Goal: Task Accomplishment & Management: Manage account settings

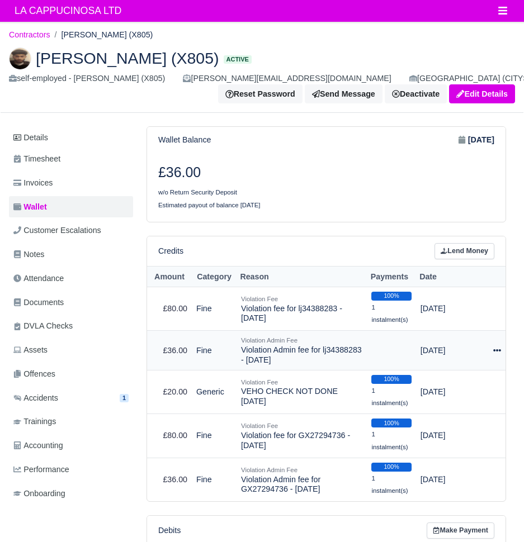
click at [499, 349] on icon at bounding box center [497, 350] width 8 height 2
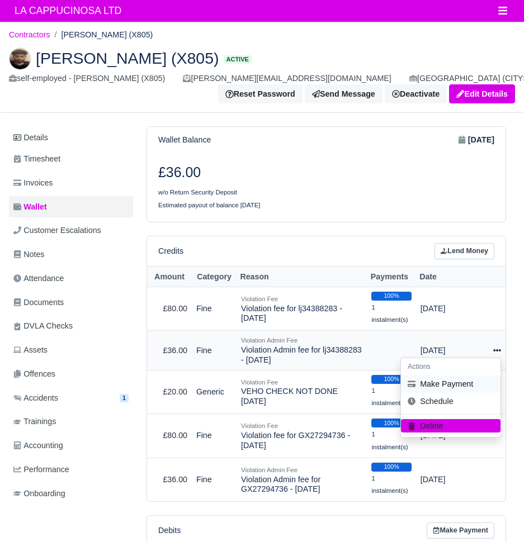
click at [472, 375] on button "Make Payment" at bounding box center [451, 383] width 100 height 17
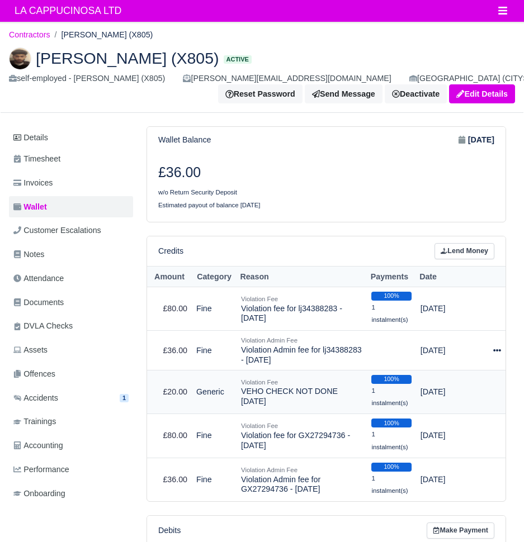
select select "749"
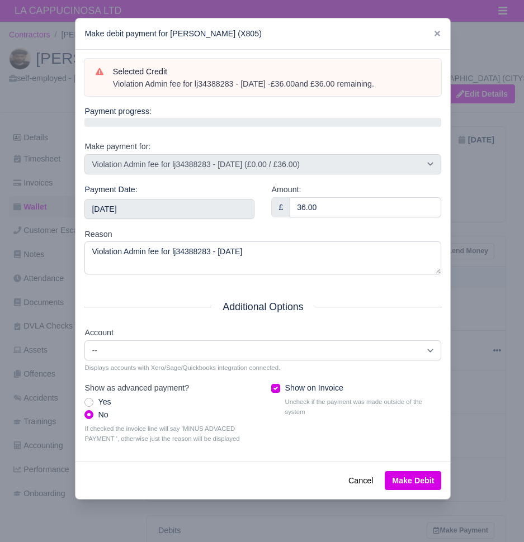
click at [212, 191] on div "Payment Date: 2025-08-24" at bounding box center [169, 201] width 170 height 36
click at [212, 209] on input "2025-08-24" at bounding box center [169, 209] width 170 height 20
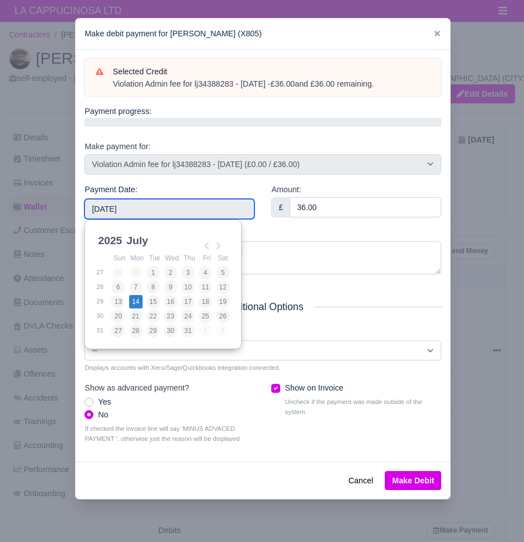
type input "[DATE]"
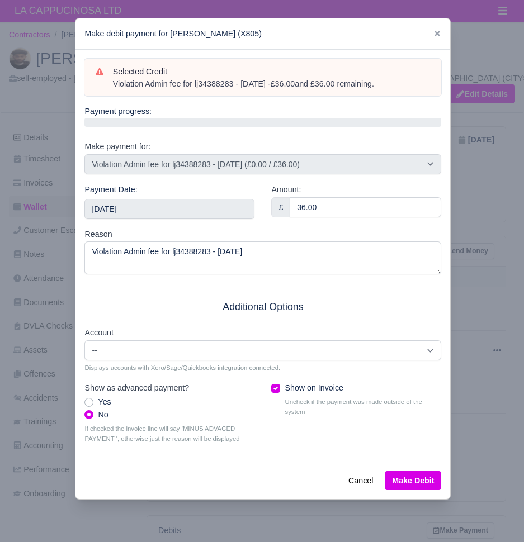
click at [416, 471] on button "Make Debit" at bounding box center [413, 480] width 56 height 19
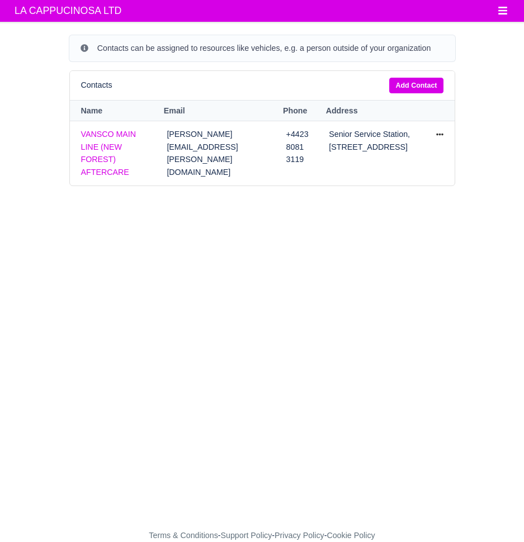
click at [496, 16] on button "Toggle navigation" at bounding box center [502, 11] width 25 height 16
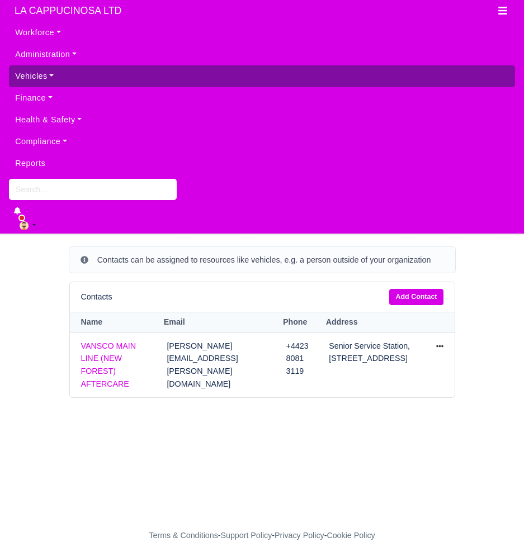
click at [135, 79] on link "Vehicles" at bounding box center [262, 76] width 506 height 22
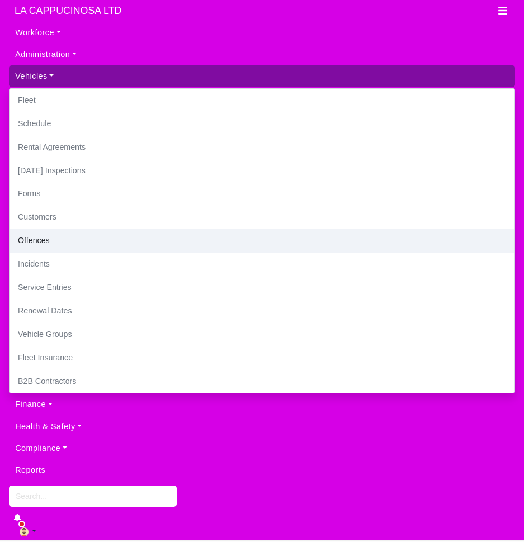
click at [89, 233] on link "Offences" at bounding box center [262, 240] width 505 height 23
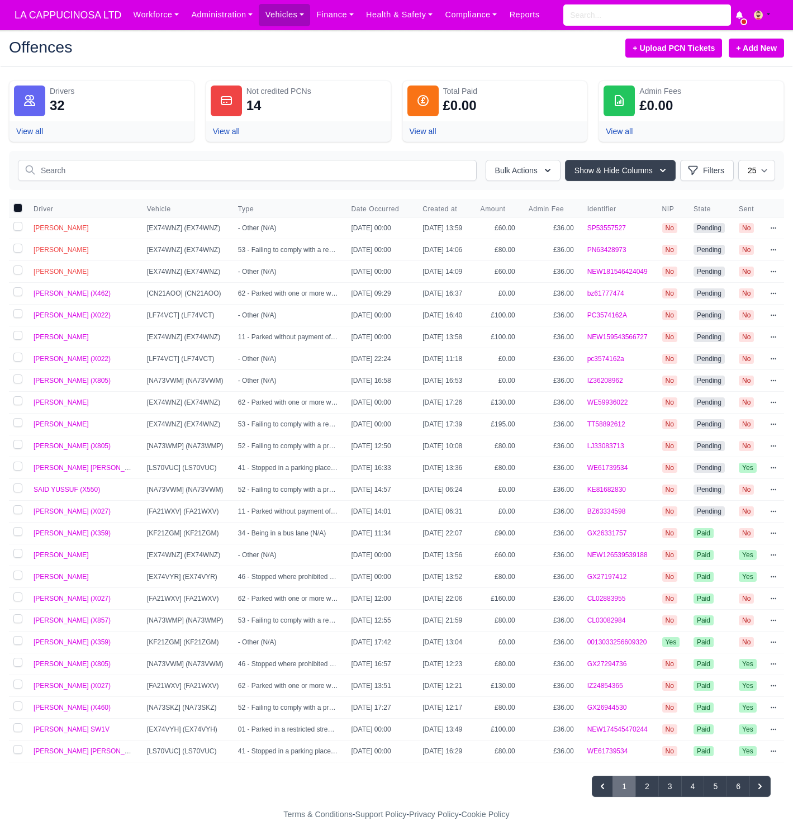
click at [764, 52] on link "+ Add New" at bounding box center [756, 48] width 55 height 19
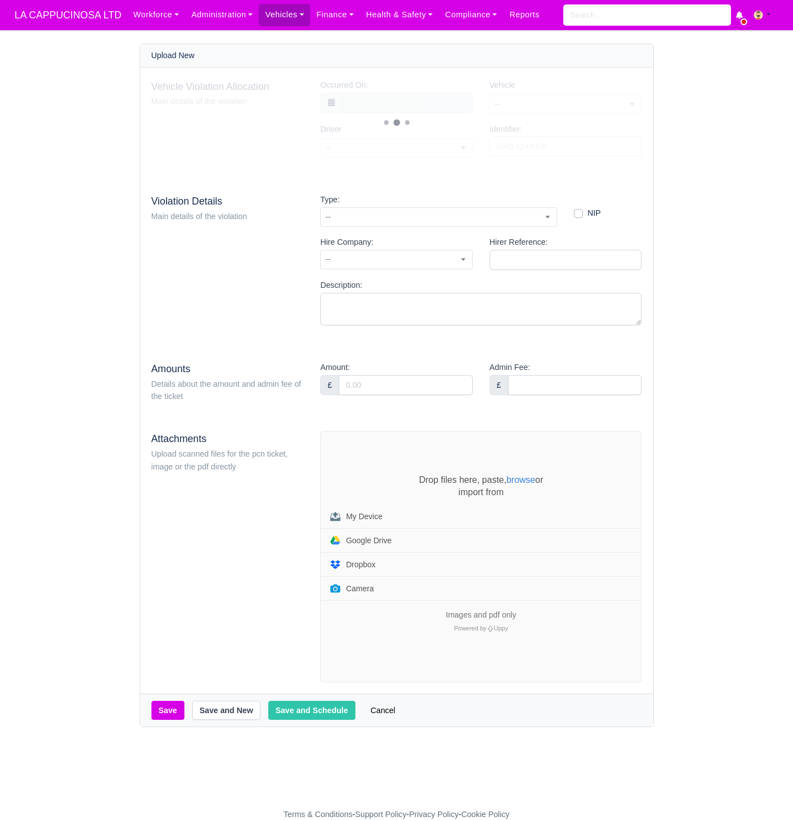
select select "7"
click at [540, 101] on span "--" at bounding box center [566, 104] width 152 height 14
type input "20 August 2025 00:00"
type input "00"
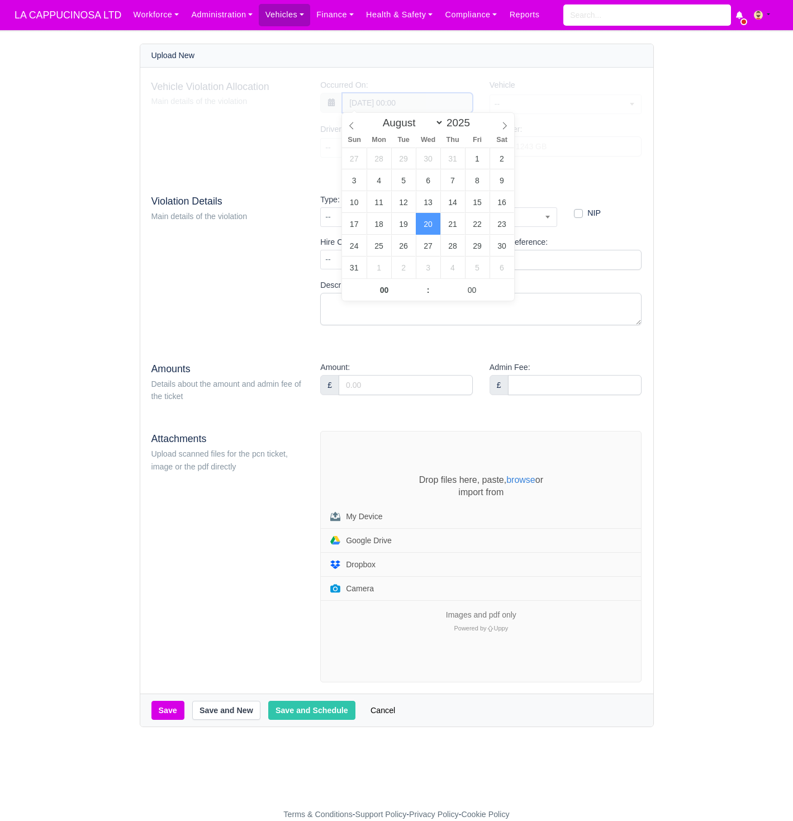
click at [427, 107] on div "Vehicle Violation Allocation Main details of the violation Occurred On: 20 Augu…" at bounding box center [397, 123] width 491 height 88
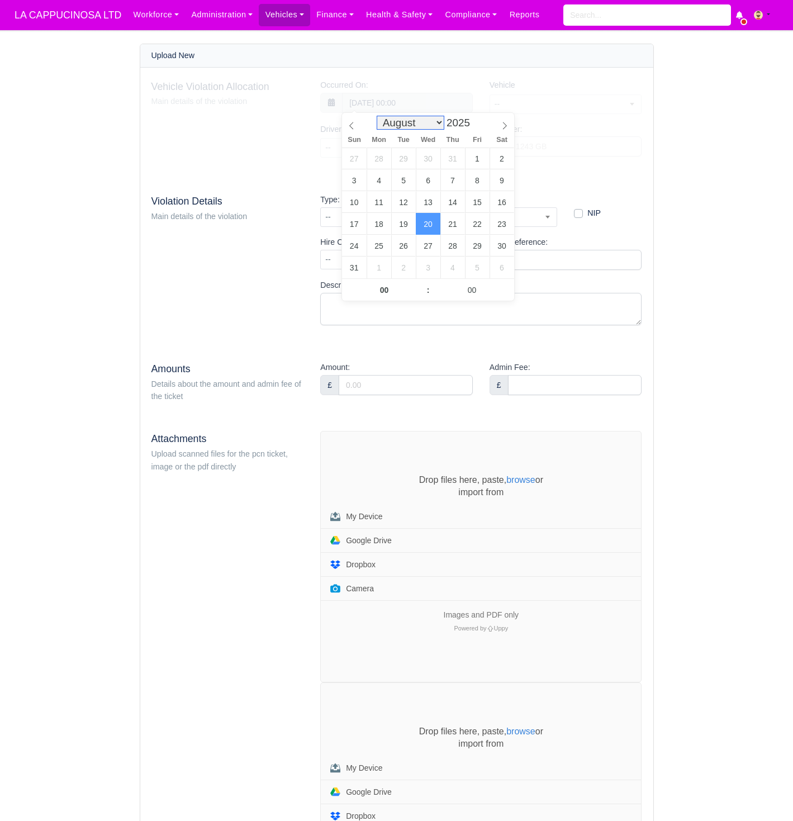
select select "6"
type input "17 July 2025 00:00"
type input "15"
type input "17 July 2025 15:00"
click at [471, 295] on input "00" at bounding box center [472, 290] width 84 height 22
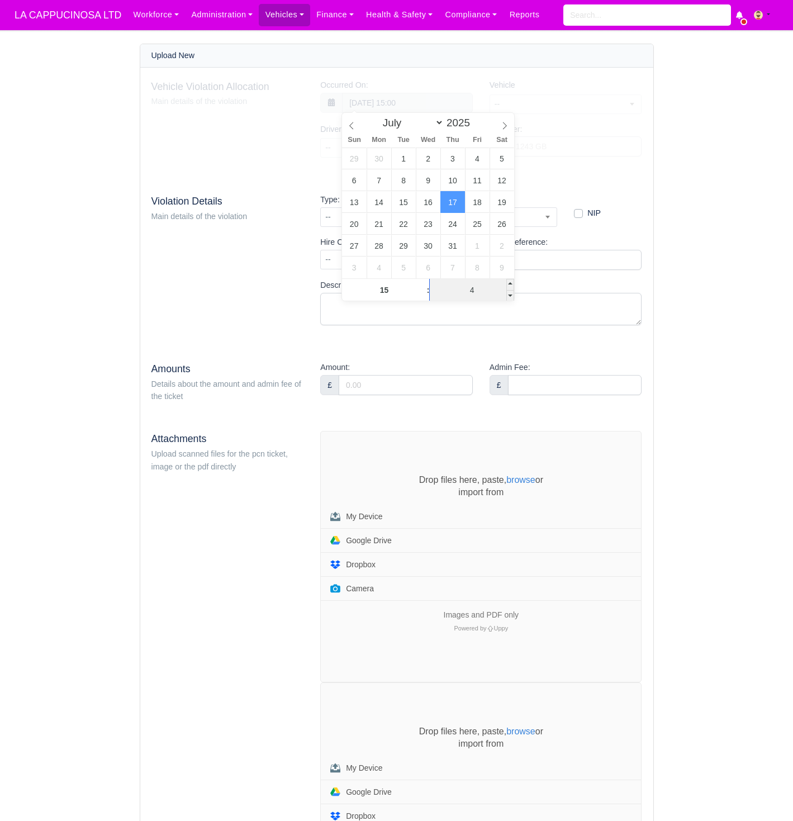
type input "43"
type input "17 July 2025 15:43"
click at [646, 180] on div "Vehicle Violation Allocation Main details of the violation Occurred On: 17 July…" at bounding box center [396, 507] width 513 height 878
click at [590, 110] on span "--" at bounding box center [566, 104] width 152 height 14
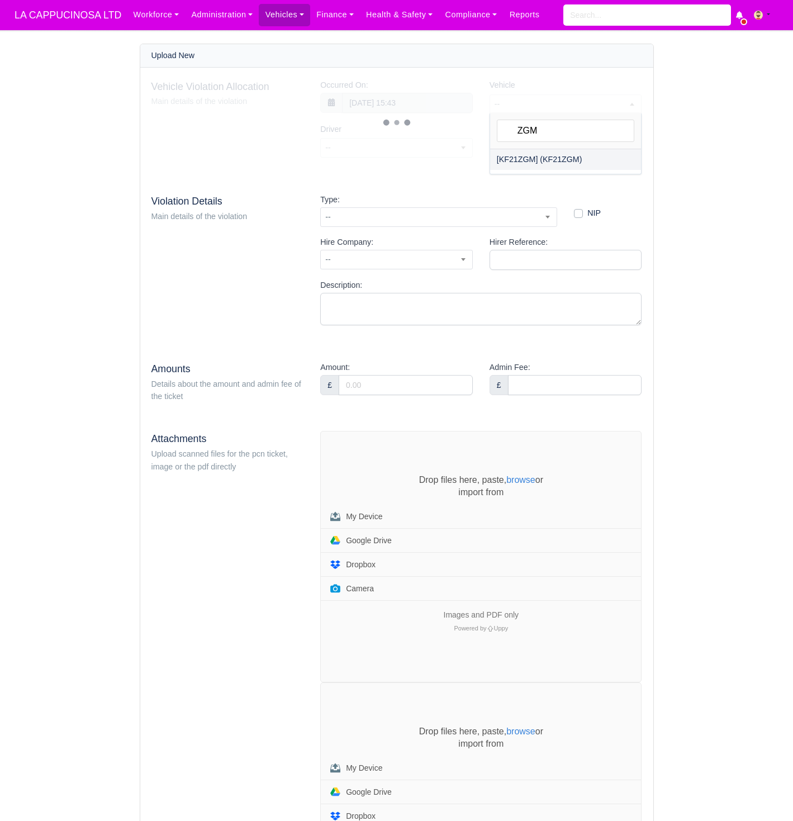
type input "ZGM"
select select "12"
select select "25"
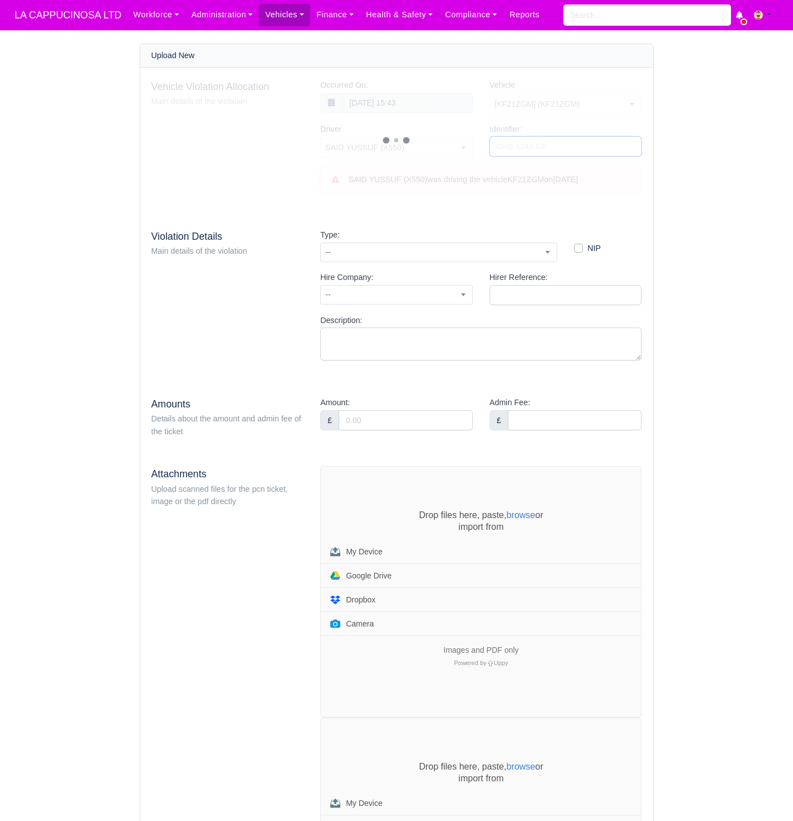
click at [543, 155] on input "Identifier:" at bounding box center [566, 146] width 153 height 20
type input "BZ82091187"
click at [622, 213] on div "Vehicle Violation Allocation Main details of the violation Occurred On: 17 July…" at bounding box center [396, 524] width 513 height 913
click at [542, 252] on span "--" at bounding box center [439, 252] width 236 height 14
type input "53"
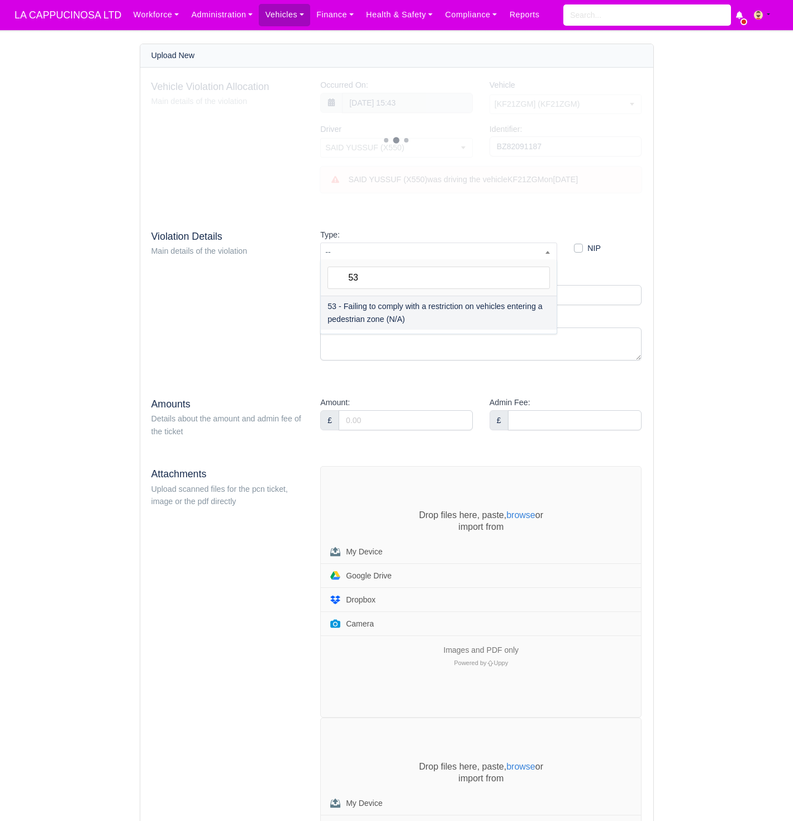
select select "73"
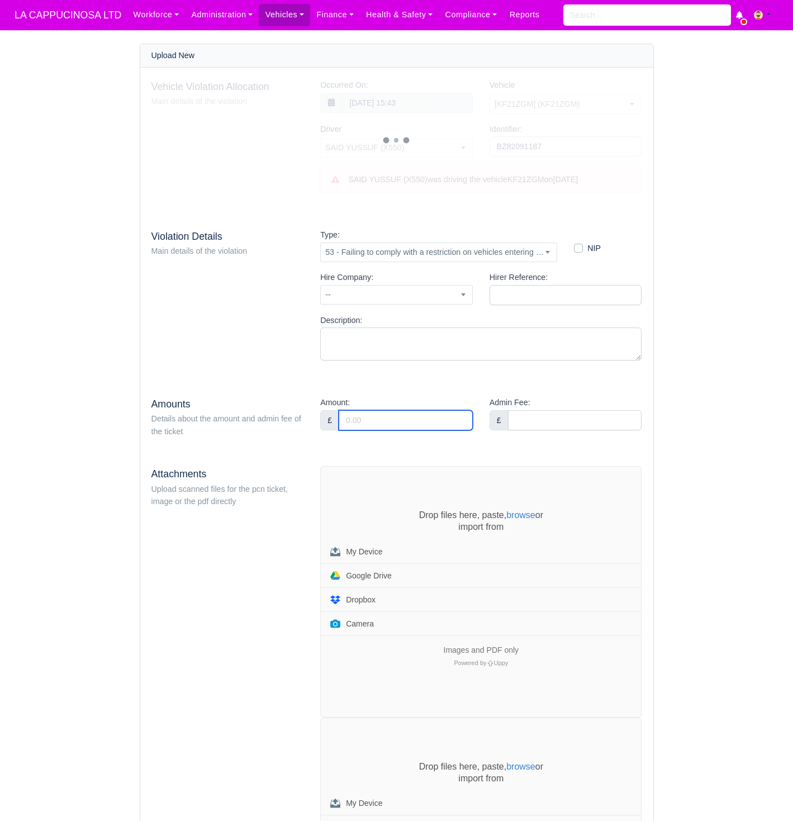
click at [431, 412] on input "Amount:" at bounding box center [406, 420] width 134 height 20
type input "80"
click at [543, 410] on input "Admin Fee:" at bounding box center [575, 420] width 134 height 20
type input "36"
click at [677, 452] on div "Upload New Vehicle Violation Allocation Main details of the violation Occurred …" at bounding box center [396, 529] width 637 height 971
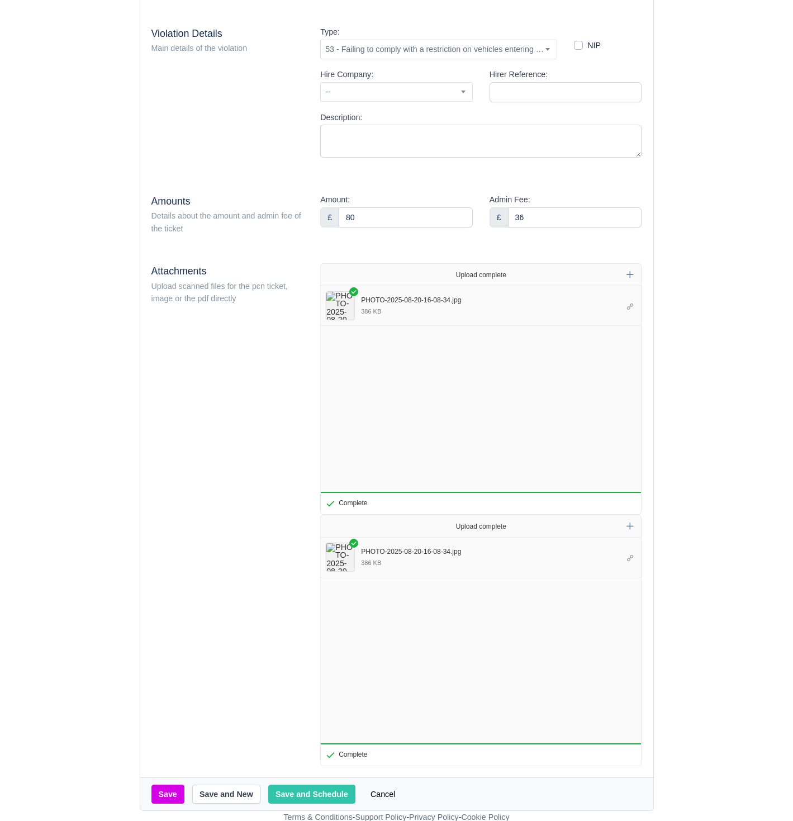
scroll to position [201, 0]
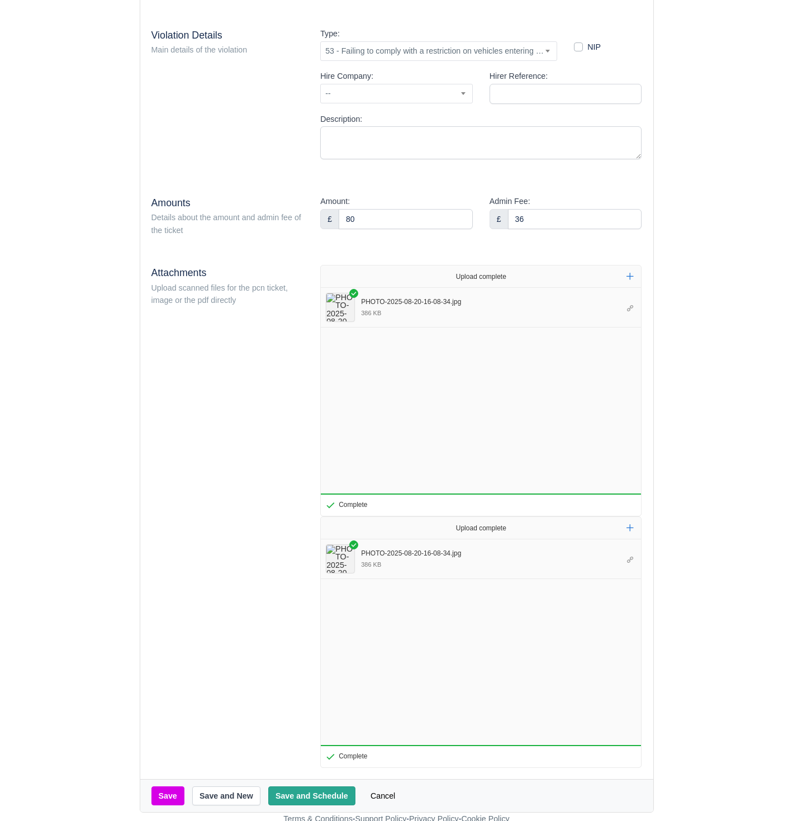
click at [317, 787] on button "Save and Schedule" at bounding box center [311, 796] width 87 height 19
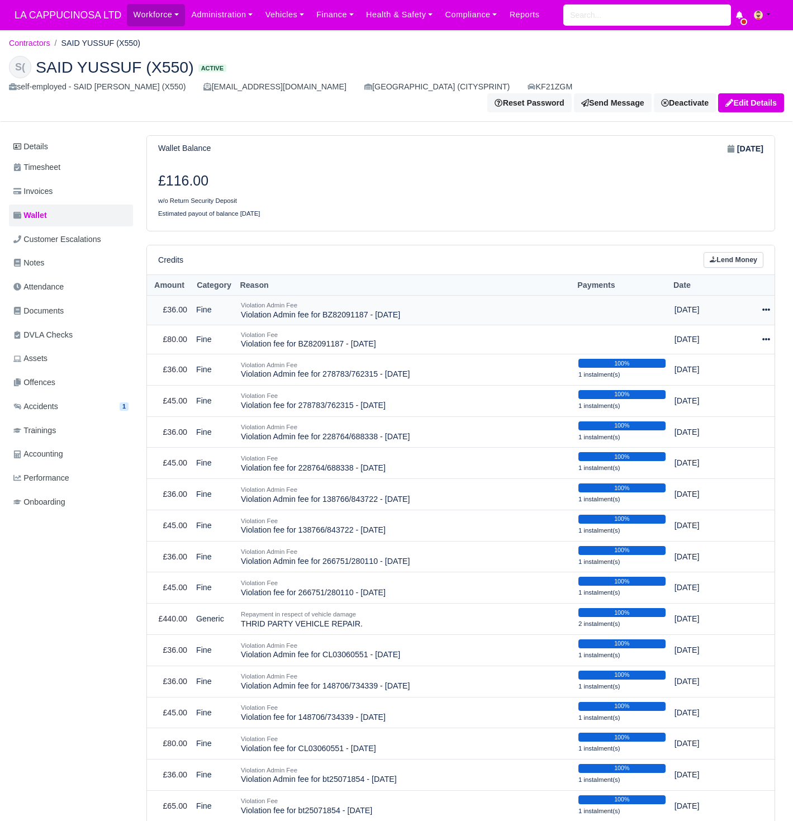
click at [762, 304] on div at bounding box center [759, 310] width 23 height 13
click at [735, 335] on button "Make Payment" at bounding box center [717, 343] width 100 height 17
select select "753"
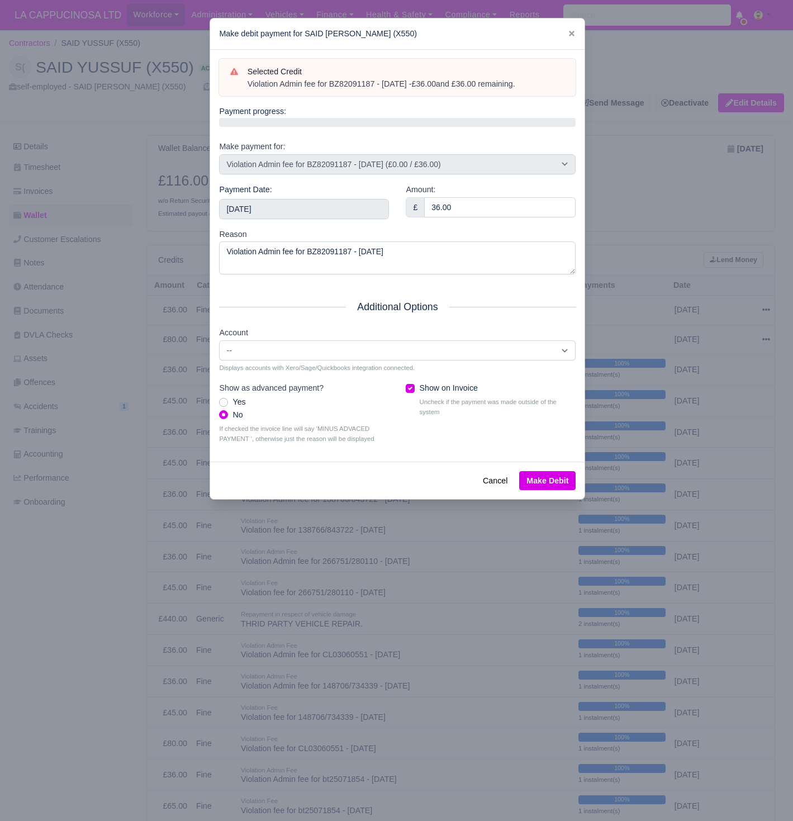
click at [349, 219] on div "Payment Date: 2025-08-24" at bounding box center [304, 205] width 187 height 45
click at [353, 210] on input "[DATE]" at bounding box center [304, 209] width 170 height 20
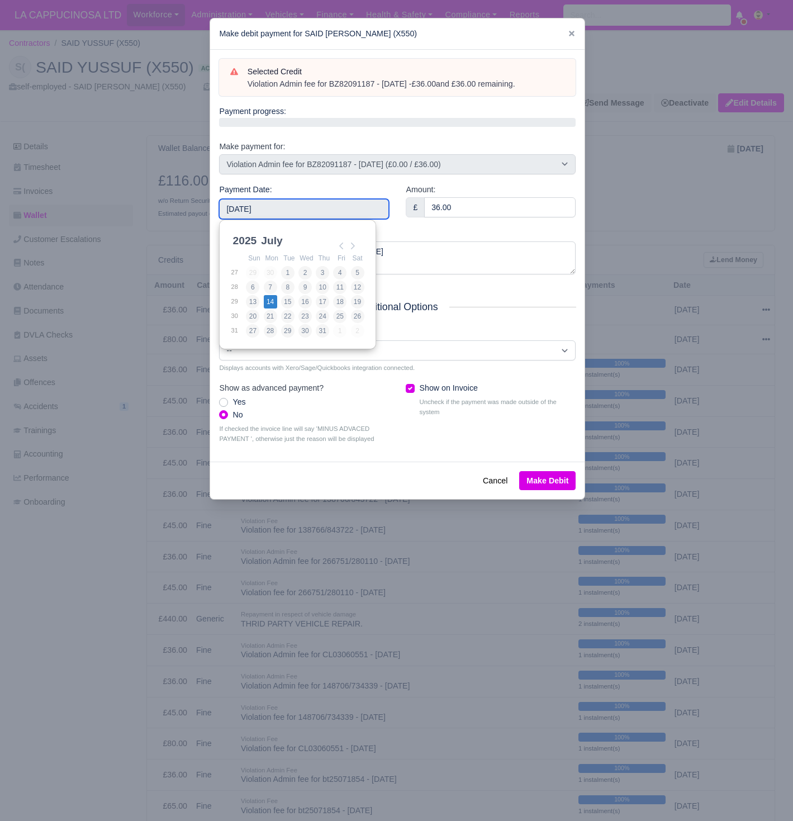
type input "[DATE]"
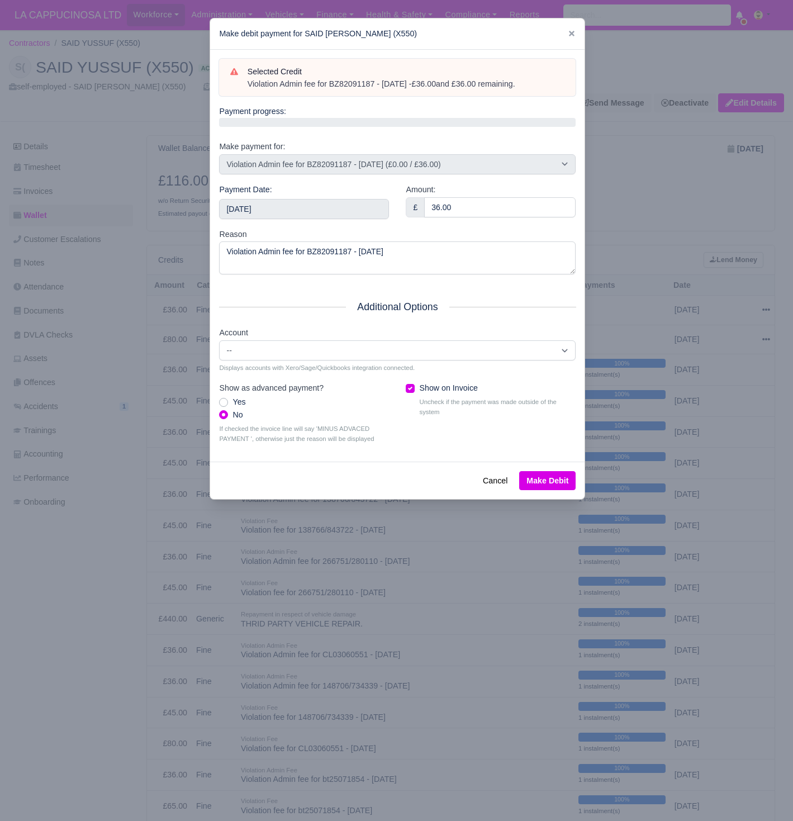
click at [557, 481] on button "Make Debit" at bounding box center [547, 480] width 56 height 19
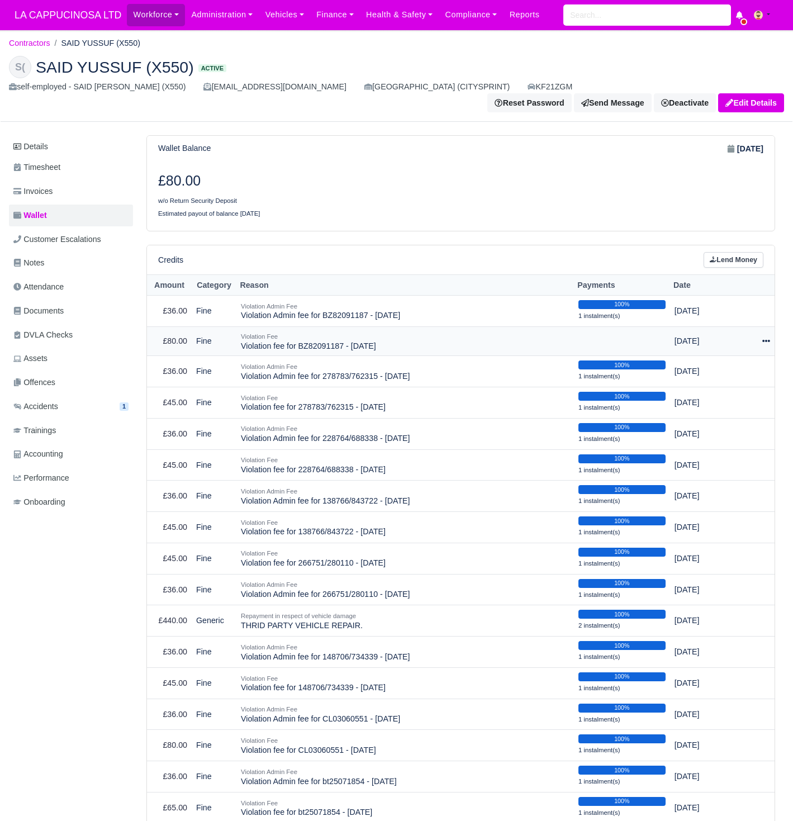
click at [768, 337] on icon at bounding box center [767, 341] width 8 height 8
click at [729, 366] on button "Make Payment" at bounding box center [717, 374] width 100 height 17
select select "752"
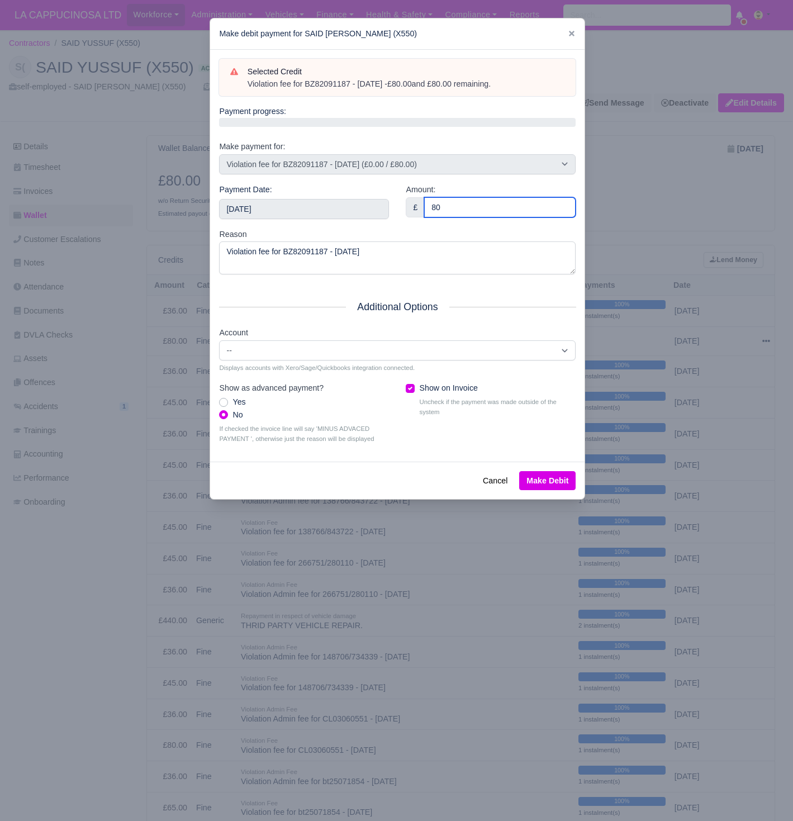
type input "80"
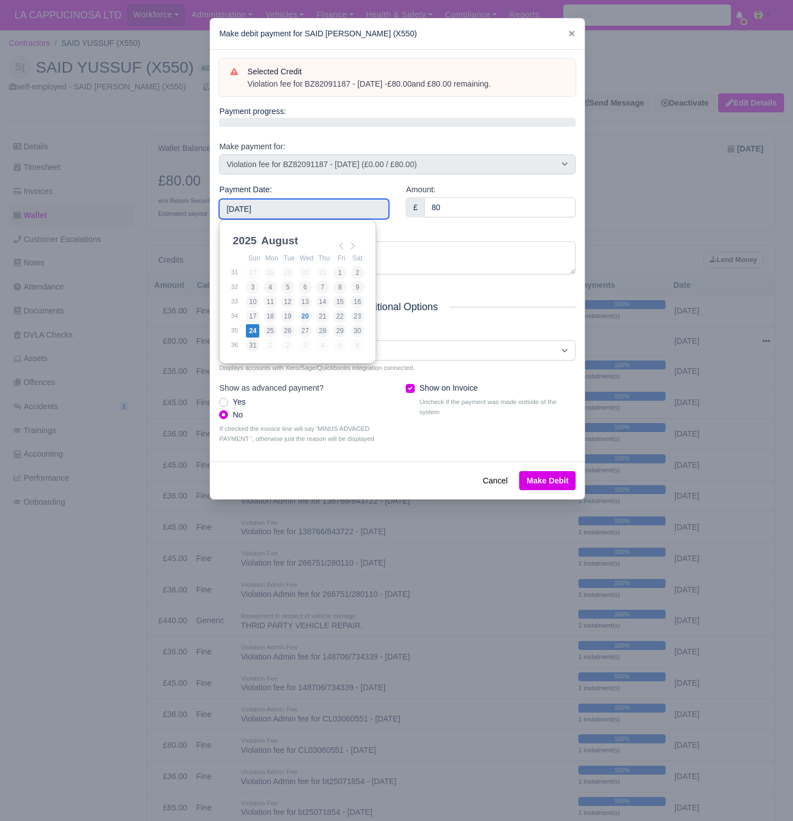
click at [301, 206] on input "2025-08-24" at bounding box center [304, 209] width 170 height 20
type input "2025-07-14"
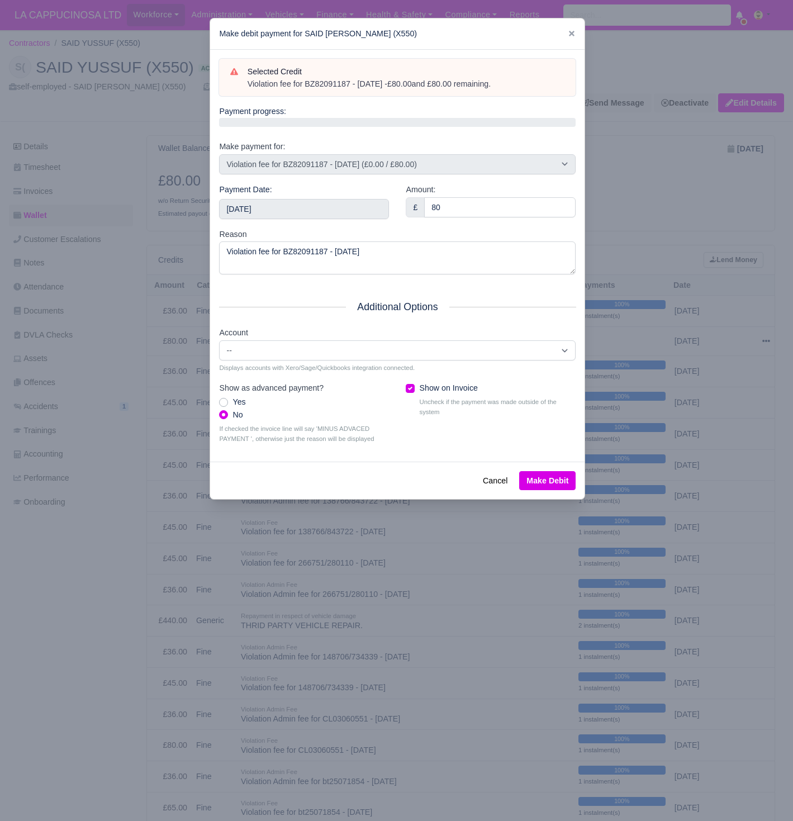
click at [541, 471] on button "Make Debit" at bounding box center [547, 480] width 56 height 19
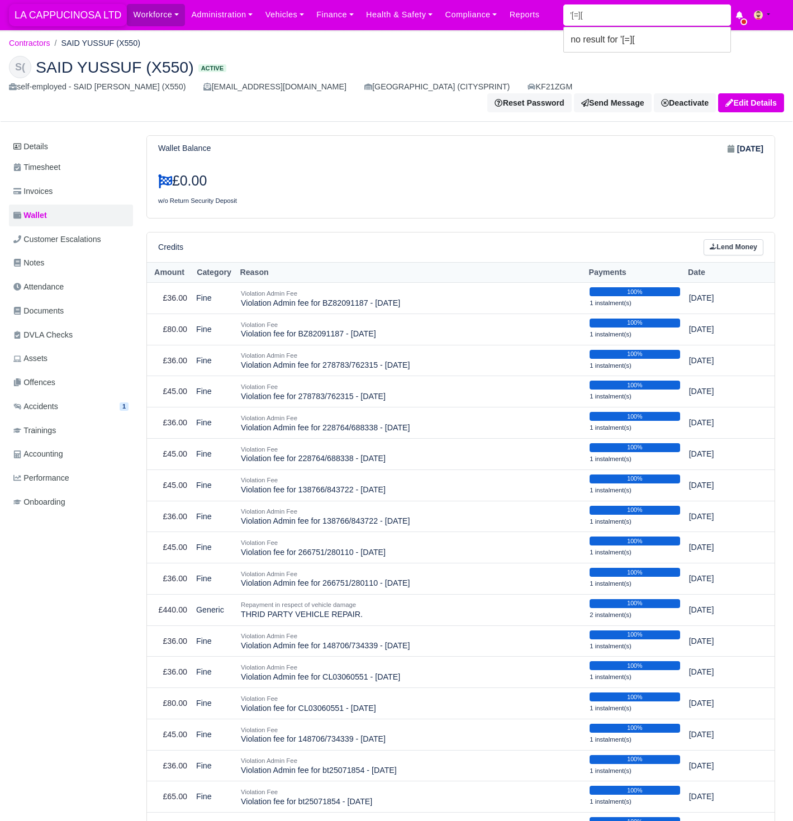
type input "'[=]["
click at [37, 4] on span "LA CAPPUCINOSA LTD" at bounding box center [68, 15] width 118 height 22
click at [39, 12] on span "LA CAPPUCINOSA LTD" at bounding box center [68, 15] width 118 height 22
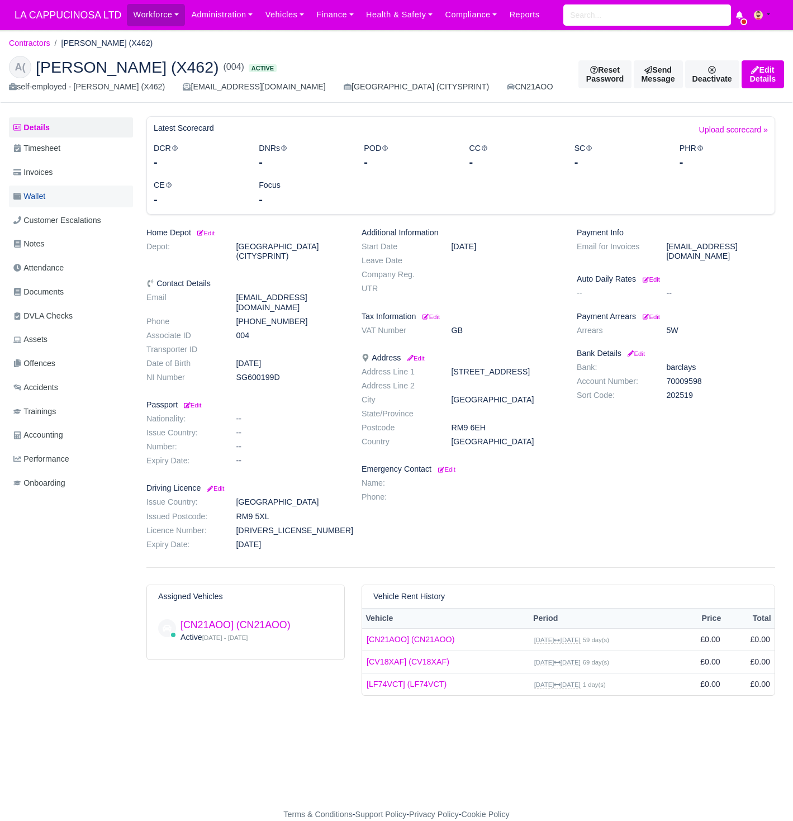
click at [52, 200] on link "Wallet" at bounding box center [71, 197] width 124 height 22
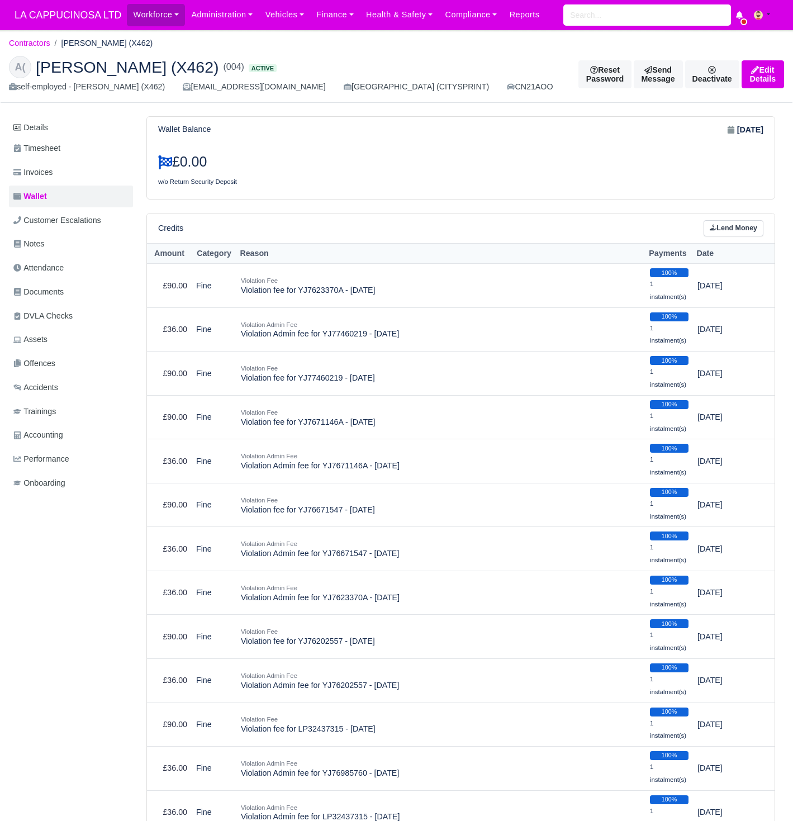
click at [748, 81] on link "Edit Details" at bounding box center [763, 74] width 42 height 28
click at [721, 233] on link "Lend Money" at bounding box center [734, 228] width 60 height 16
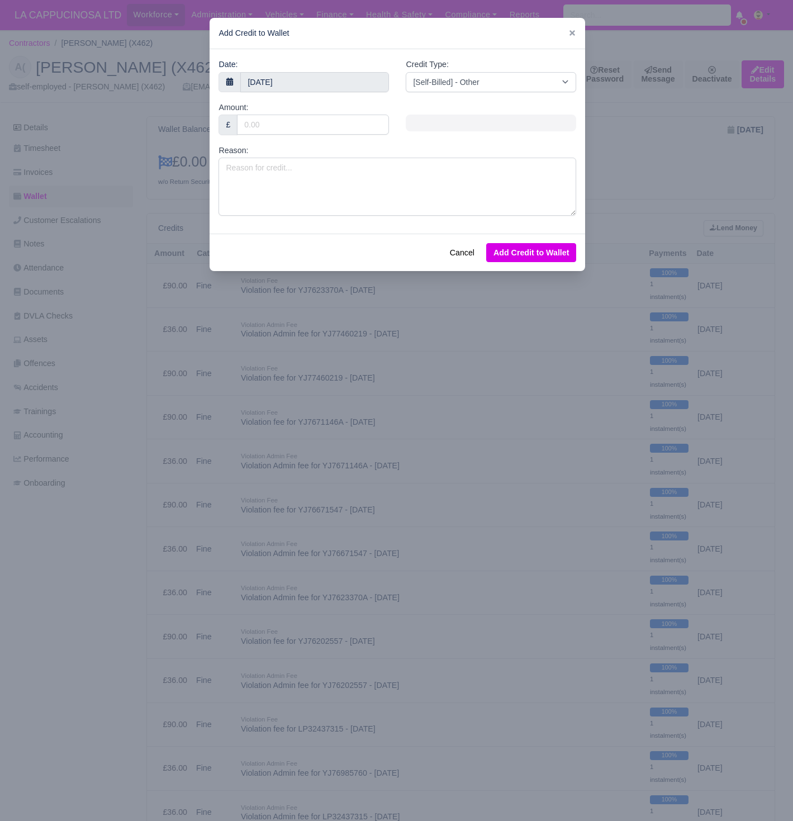
click at [263, 141] on div "Amount: £" at bounding box center [303, 122] width 187 height 43
click at [270, 129] on input "Amount:" at bounding box center [313, 125] width 152 height 20
type input "20"
click at [253, 206] on textarea "Reason:" at bounding box center [398, 187] width 358 height 58
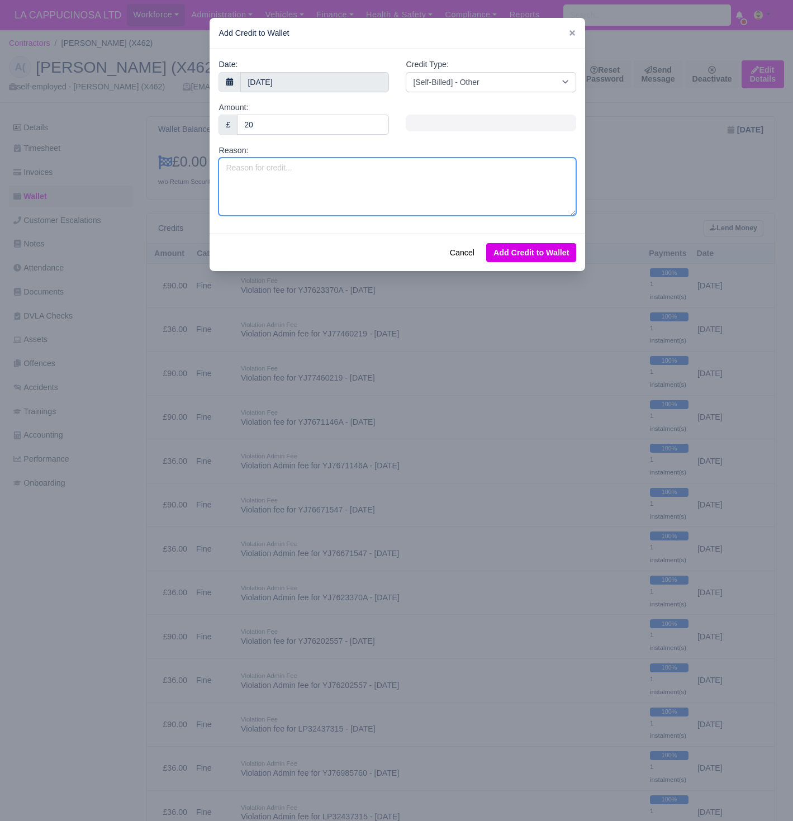
type textarea "C"
type textarea "VAN CHECK NOT DONE ON THE [DATE]"
click at [526, 245] on button "Add Credit to Wallet" at bounding box center [531, 252] width 90 height 19
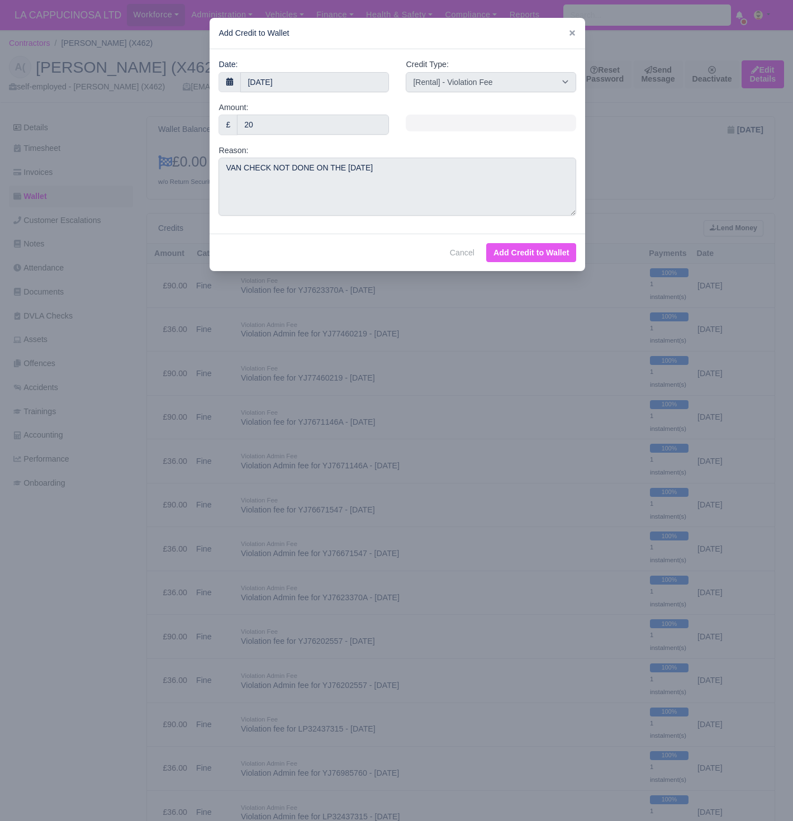
select select "other"
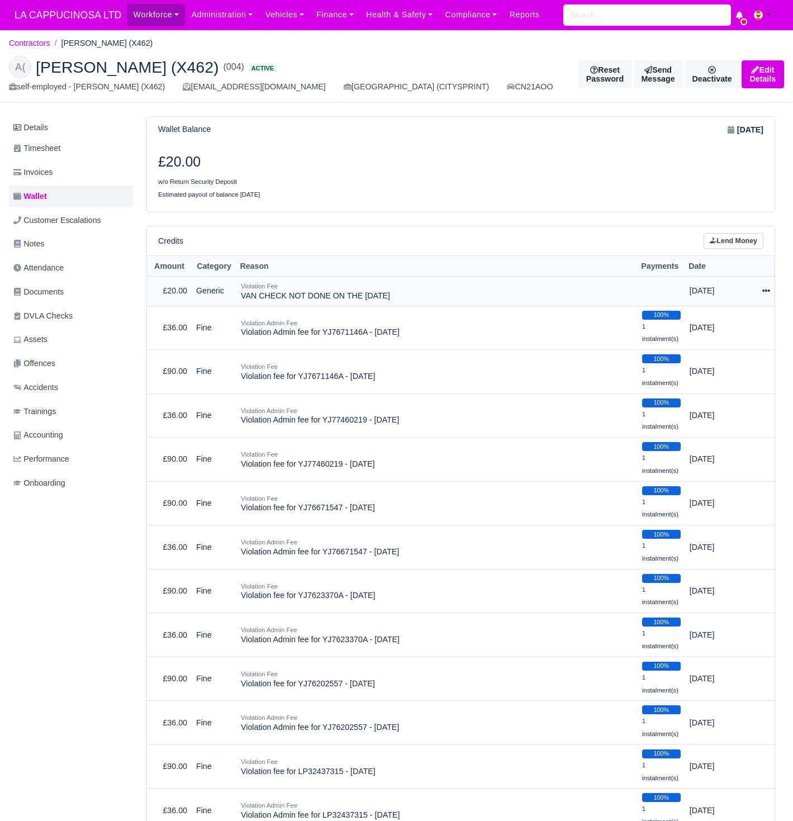
click at [766, 290] on icon at bounding box center [767, 291] width 8 height 2
click at [743, 316] on button "Make Payment" at bounding box center [720, 324] width 100 height 17
select select "756"
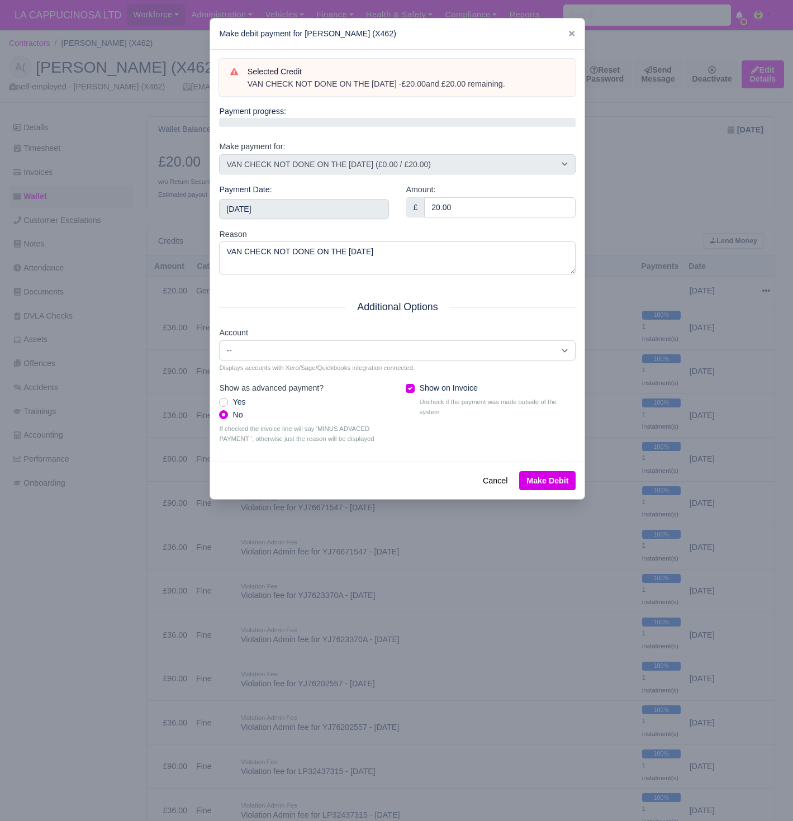
click at [327, 218] on div "Payment Date: [DATE]" at bounding box center [304, 205] width 187 height 45
click at [331, 215] on input "[DATE]" at bounding box center [304, 209] width 170 height 20
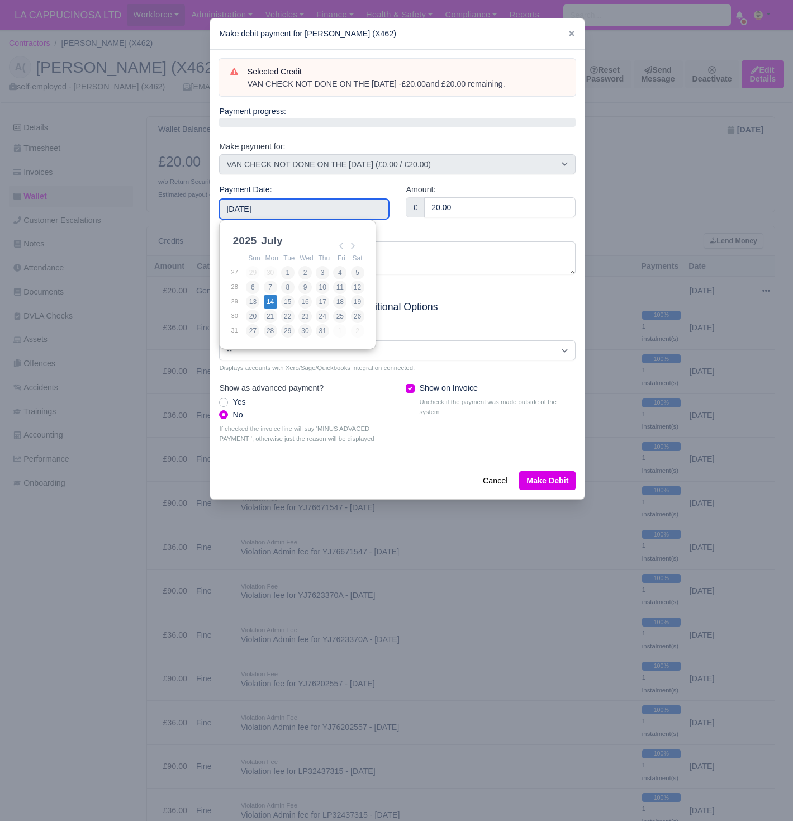
type input "[DATE]"
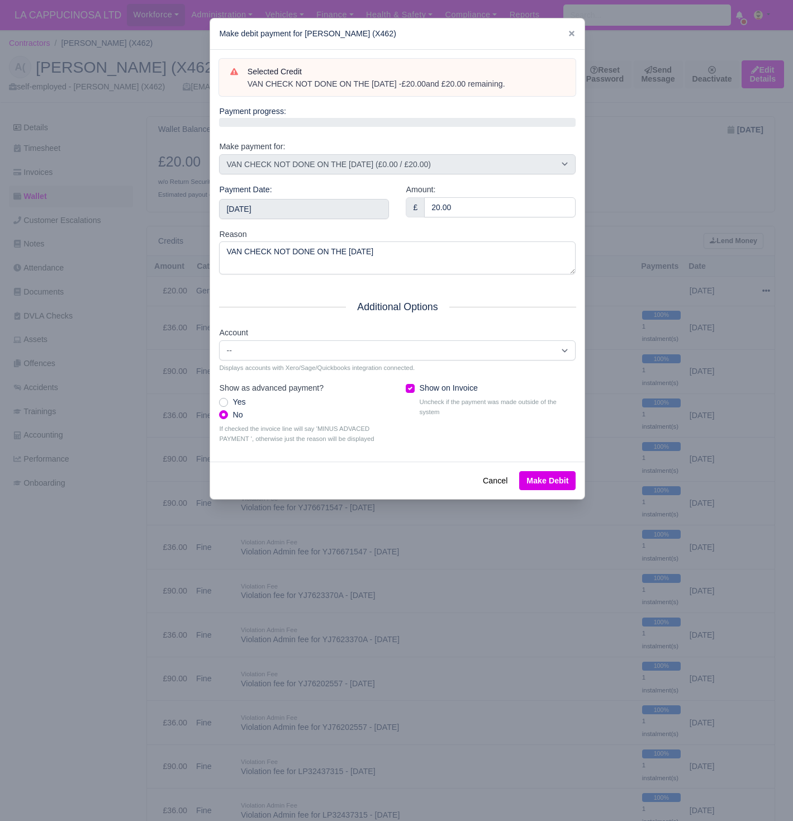
click at [566, 475] on button "Make Debit" at bounding box center [547, 480] width 56 height 19
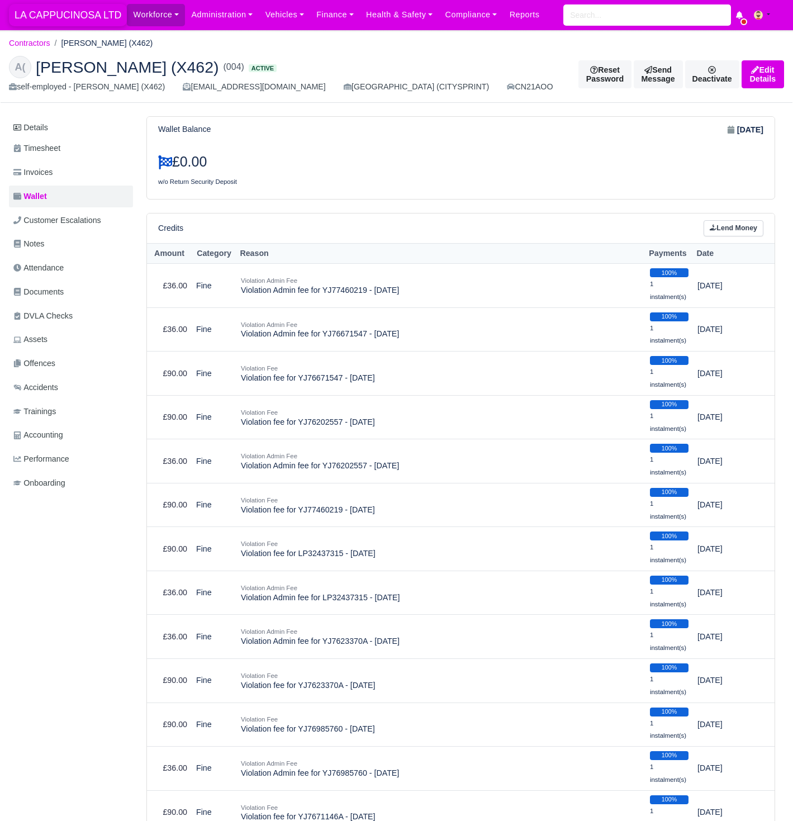
click at [96, 21] on span "LA CAPPUCINOSA LTD" at bounding box center [68, 15] width 118 height 22
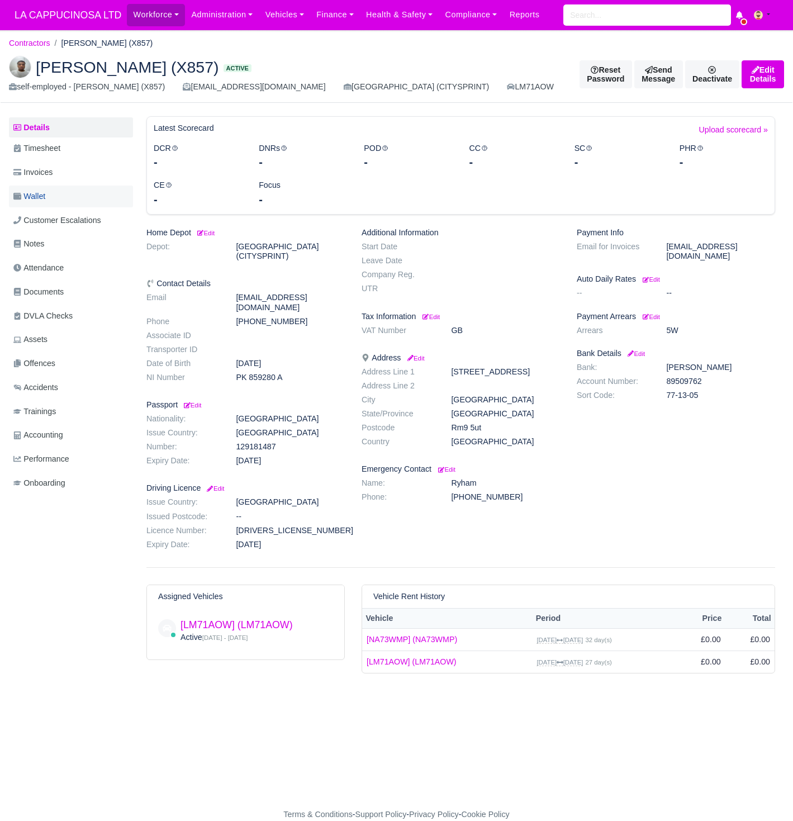
click at [60, 201] on link "Wallet" at bounding box center [71, 197] width 124 height 22
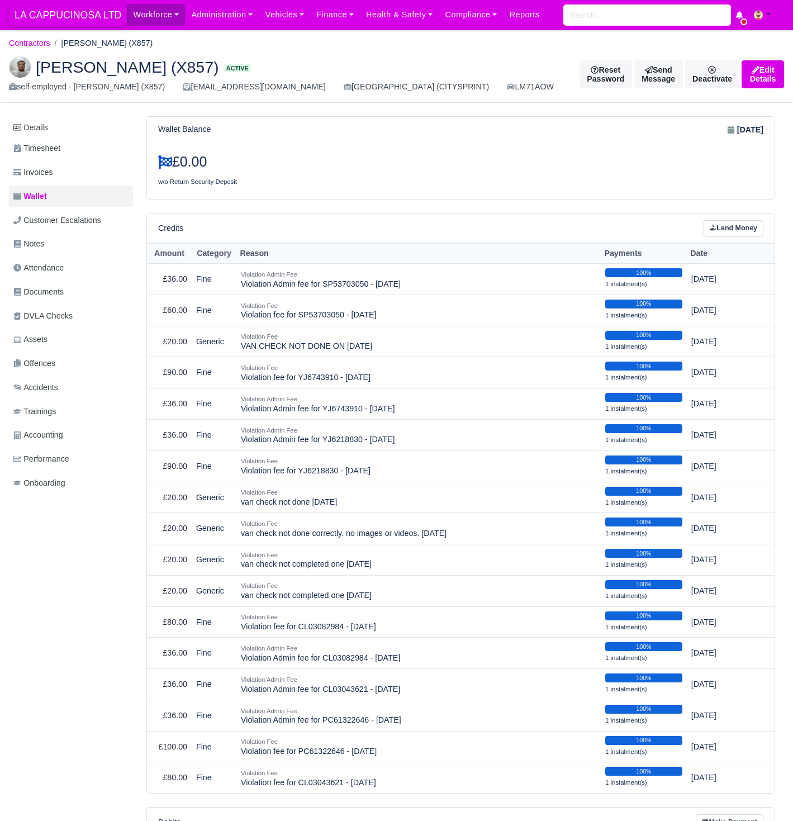
click at [98, 26] on span "LA CAPPUCINOSA LTD" at bounding box center [68, 15] width 118 height 22
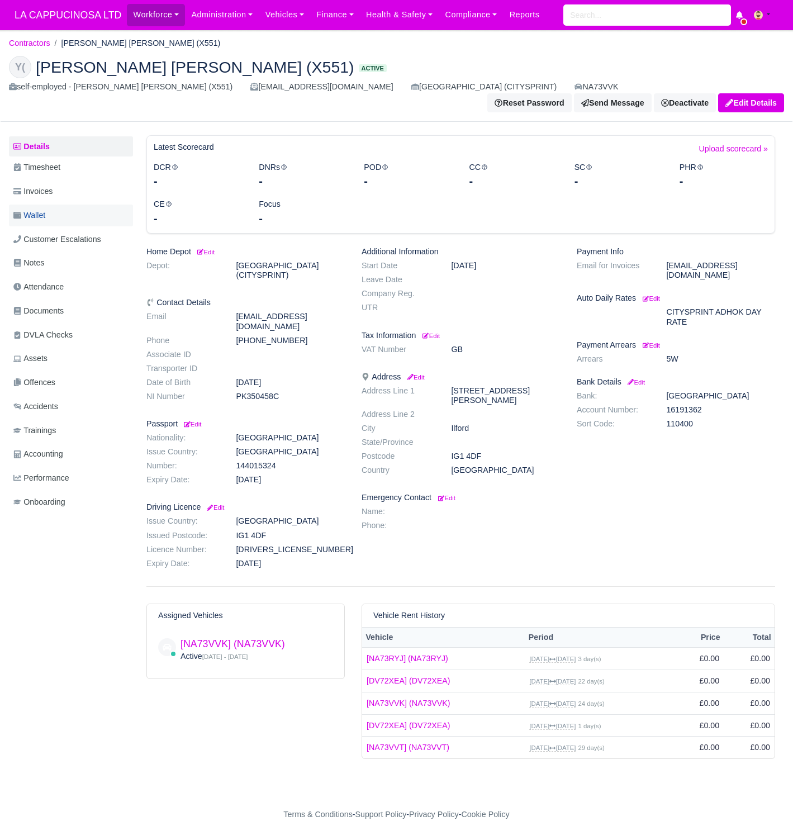
click at [50, 205] on link "Wallet" at bounding box center [71, 216] width 124 height 22
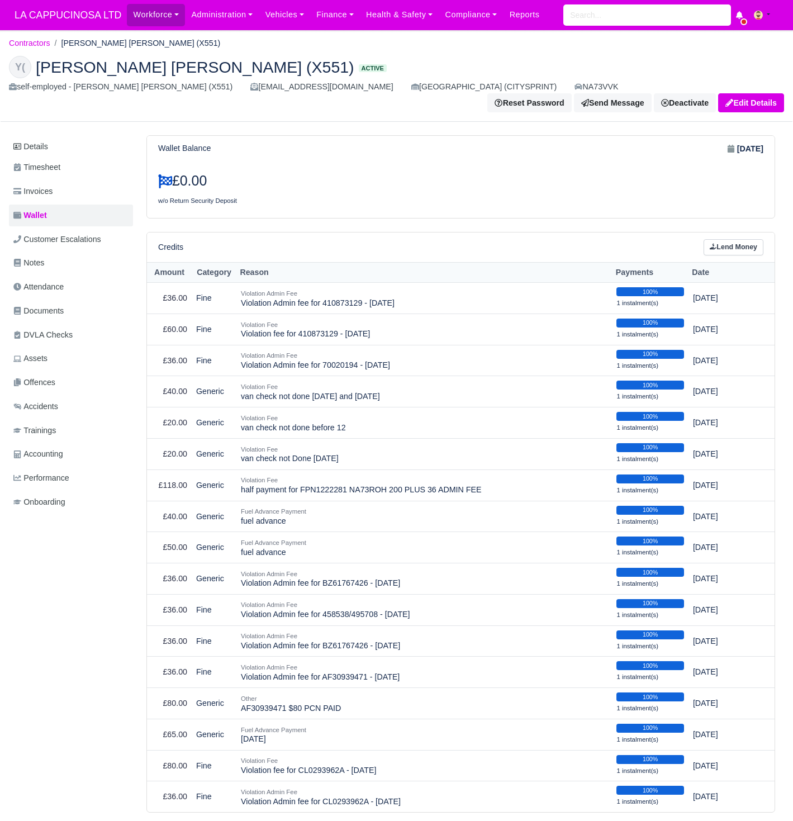
click at [726, 239] on link "Lend Money" at bounding box center [734, 247] width 60 height 16
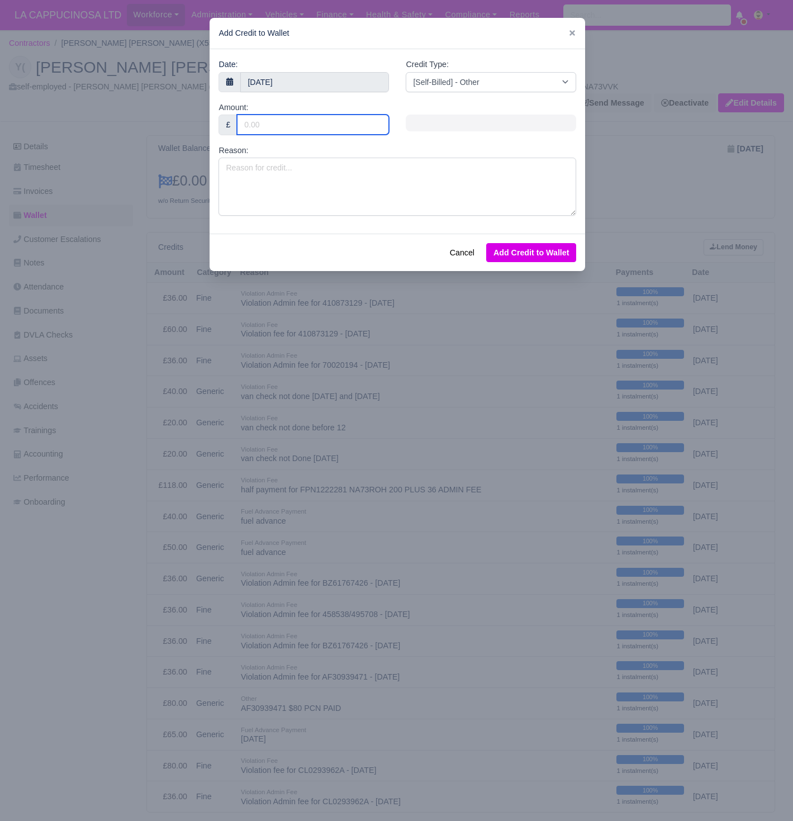
click at [341, 126] on input "Amount:" at bounding box center [313, 125] width 152 height 20
type input "40"
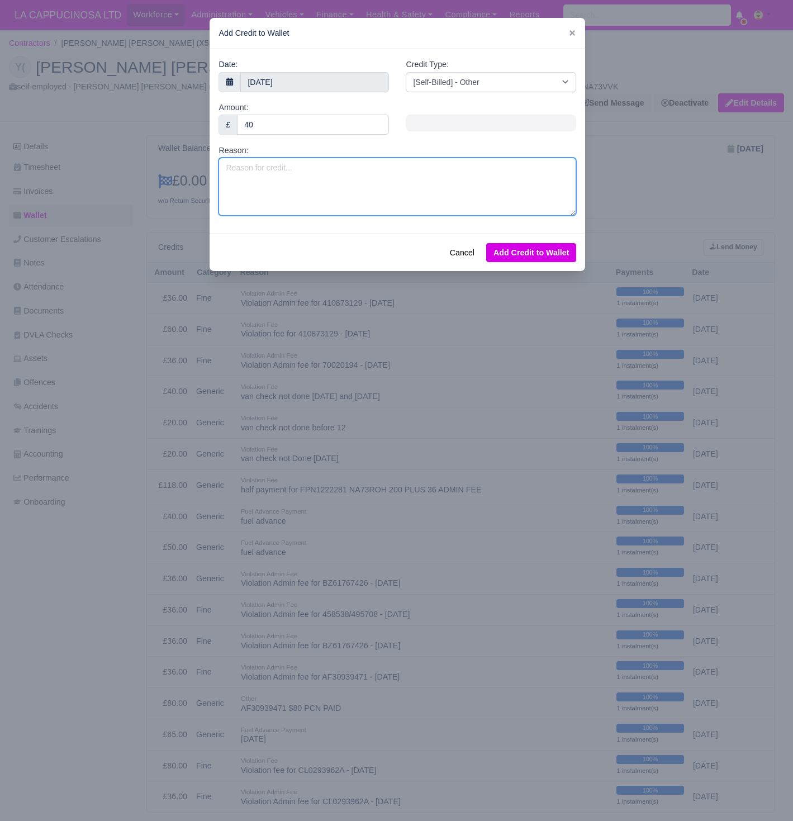
click at [313, 195] on textarea "Reason:" at bounding box center [398, 187] width 358 height 58
type textarea "VAN CHECK NOT DONE [DATE] & [DATE]."
click at [546, 248] on button "Add Credit to Wallet" at bounding box center [531, 252] width 90 height 19
select select "other"
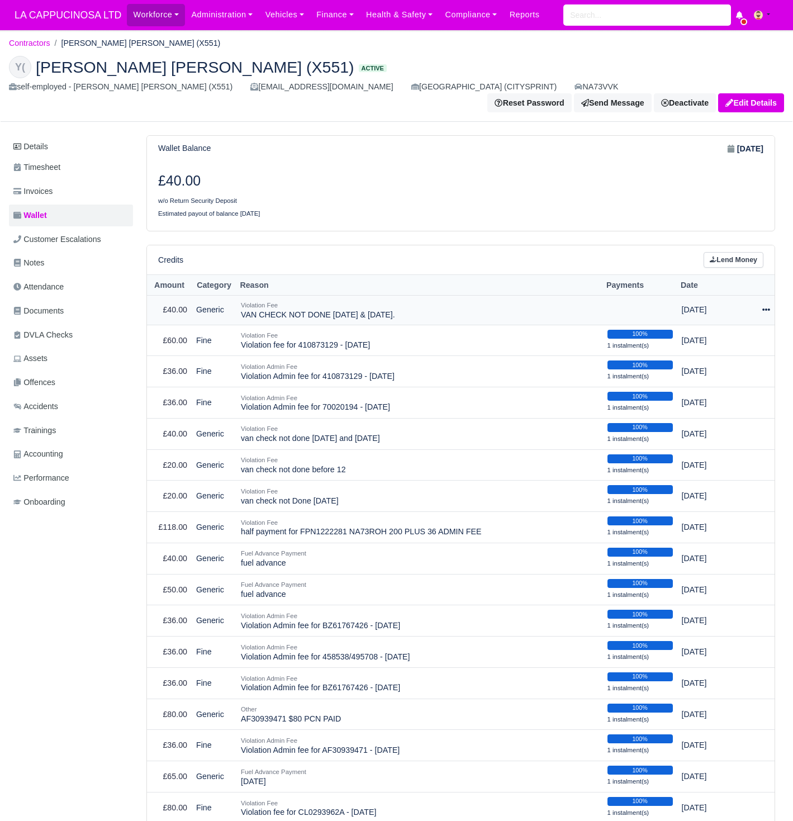
click at [768, 306] on icon at bounding box center [767, 310] width 8 height 8
click at [741, 335] on button "Make Payment" at bounding box center [720, 343] width 100 height 17
select select "760"
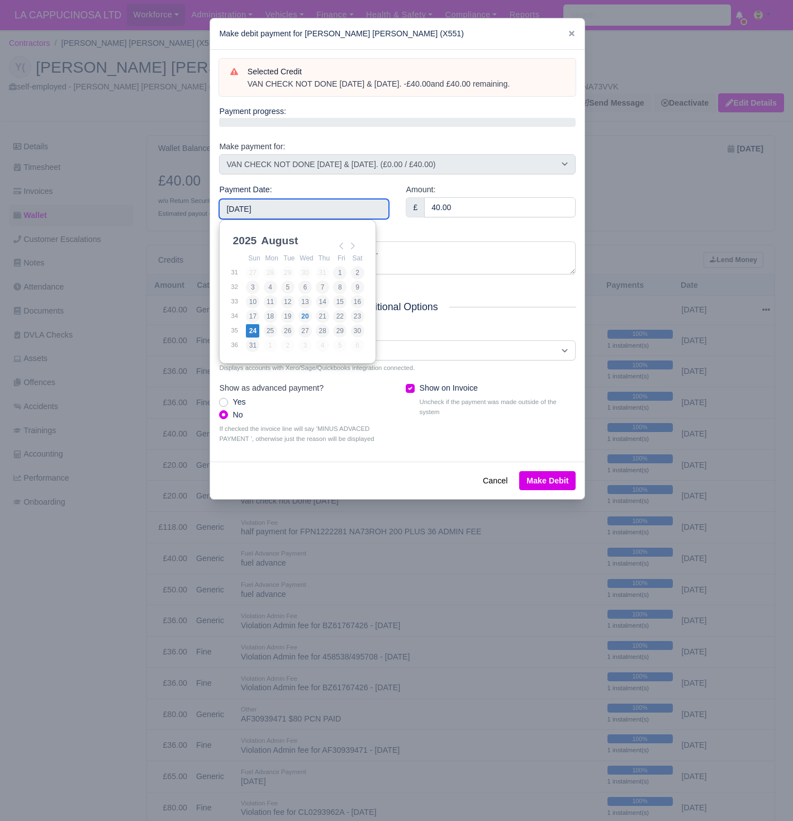
click at [347, 211] on input "[DATE]" at bounding box center [304, 209] width 170 height 20
type input "[DATE]"
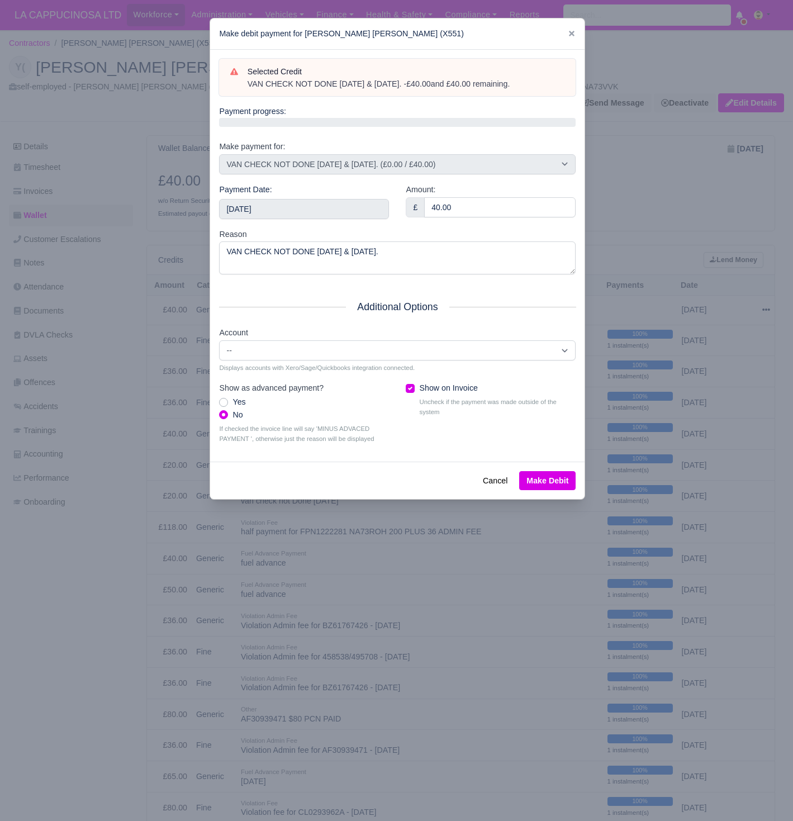
click at [546, 473] on button "Make Debit" at bounding box center [547, 480] width 56 height 19
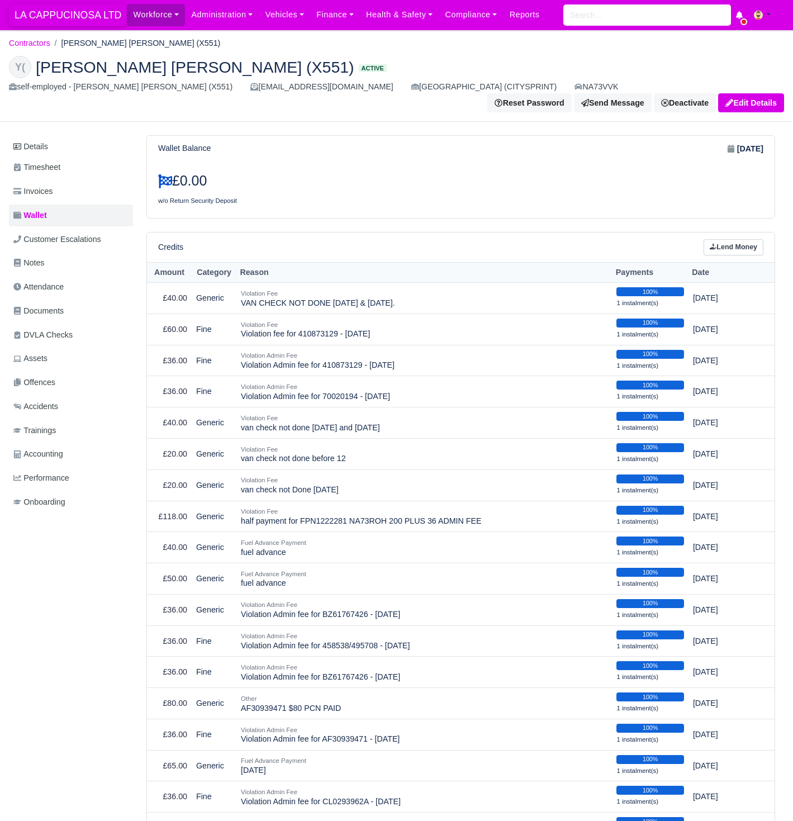
click at [83, 22] on span "LA CAPPUCINOSA LTD" at bounding box center [68, 15] width 118 height 22
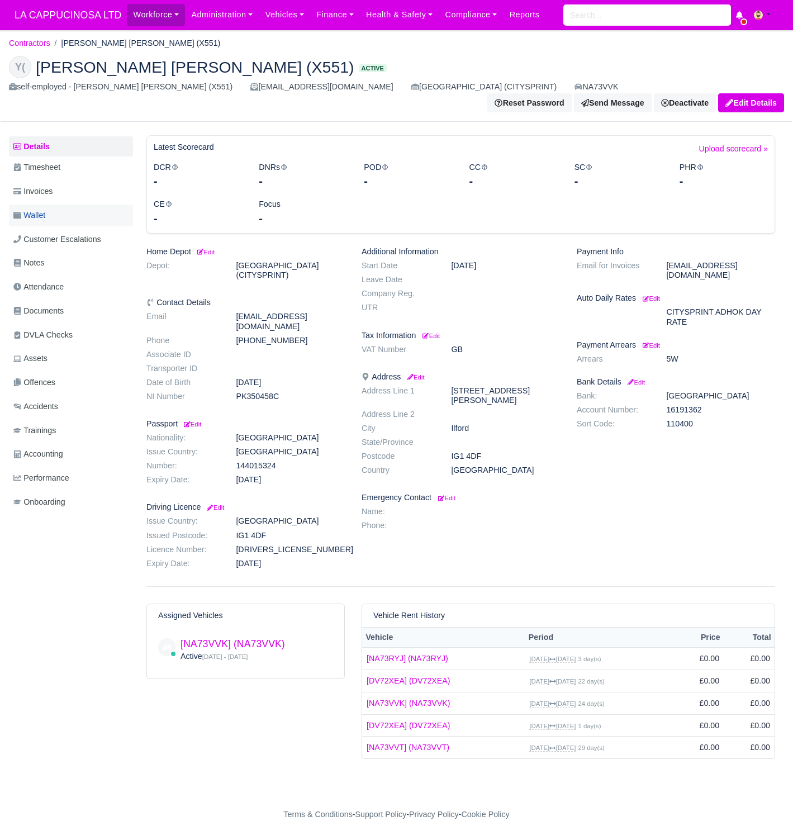
click at [86, 205] on link "Wallet" at bounding box center [71, 216] width 124 height 22
